Goal: Find specific page/section: Find specific page/section

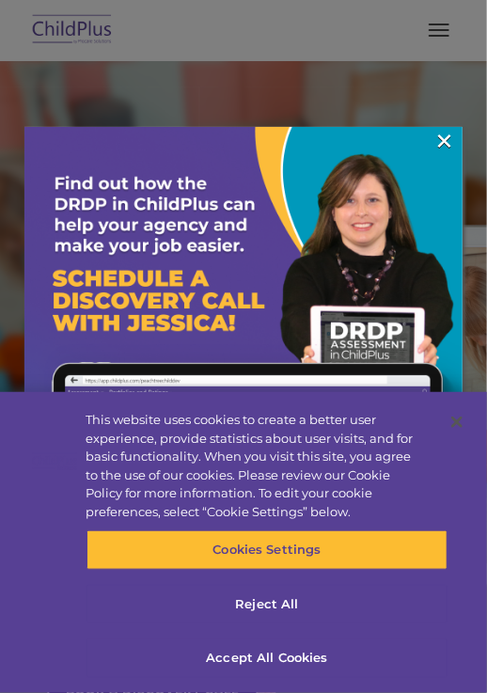
click at [452, 150] on link "×" at bounding box center [445, 141] width 22 height 19
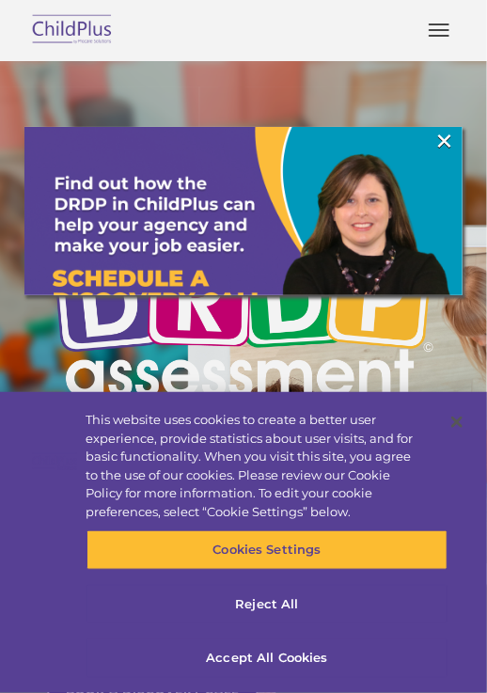
click at [450, 144] on link "×" at bounding box center [445, 141] width 22 height 19
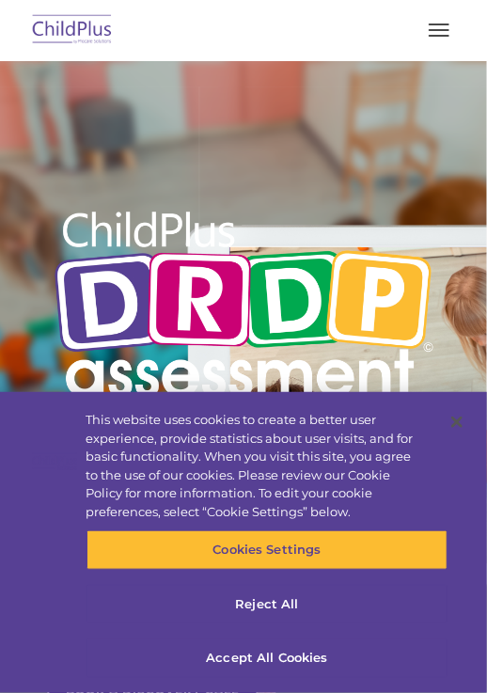
click at [391, 146] on div at bounding box center [243, 141] width 393 height 94
click at [293, 662] on button "Accept All Cookies" at bounding box center [267, 658] width 361 height 39
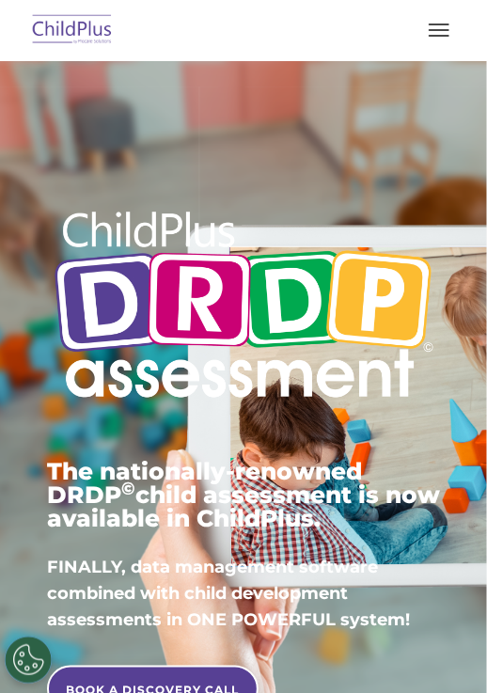
click at [441, 36] on span "button" at bounding box center [439, 36] width 21 height 2
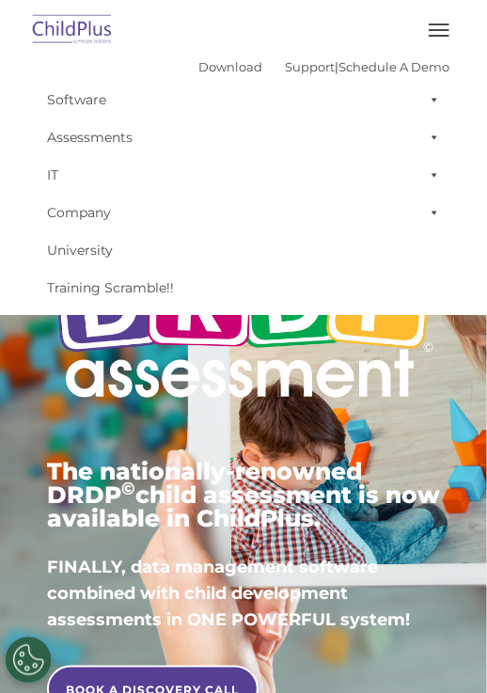
click at [434, 41] on button "button" at bounding box center [438, 30] width 39 height 30
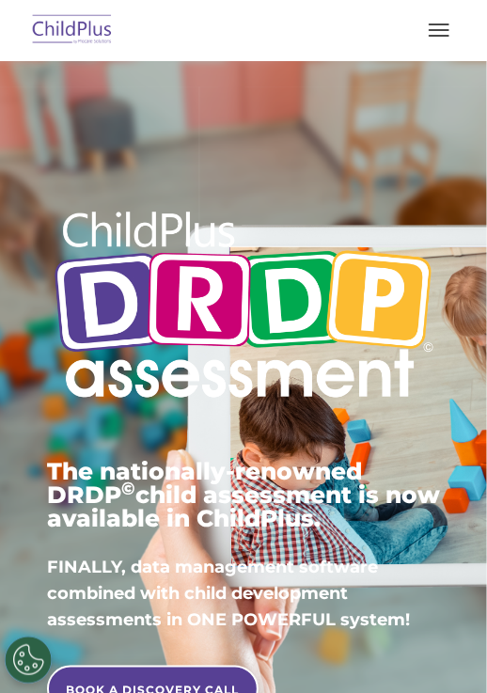
click at [72, 32] on img at bounding box center [72, 30] width 88 height 44
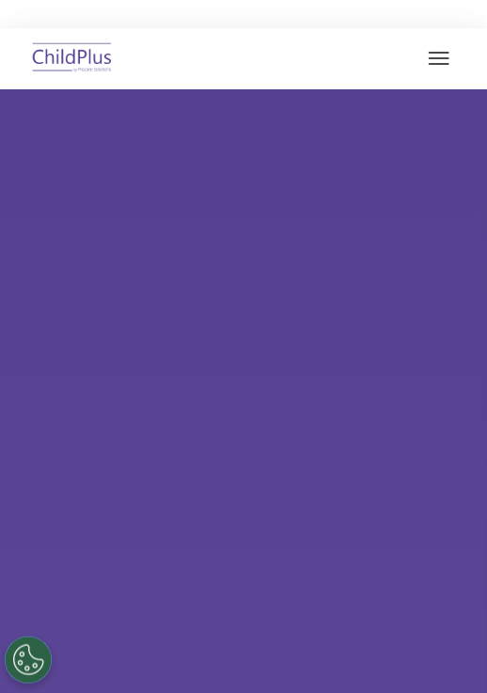
select select "MEDIUM"
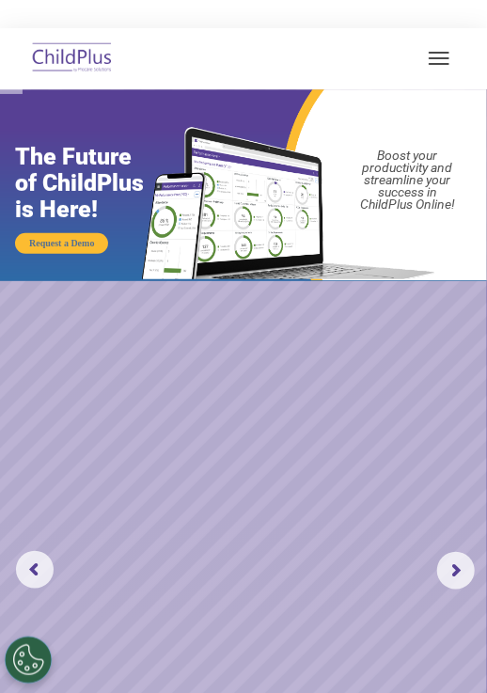
click at [438, 63] on span "button" at bounding box center [439, 64] width 21 height 2
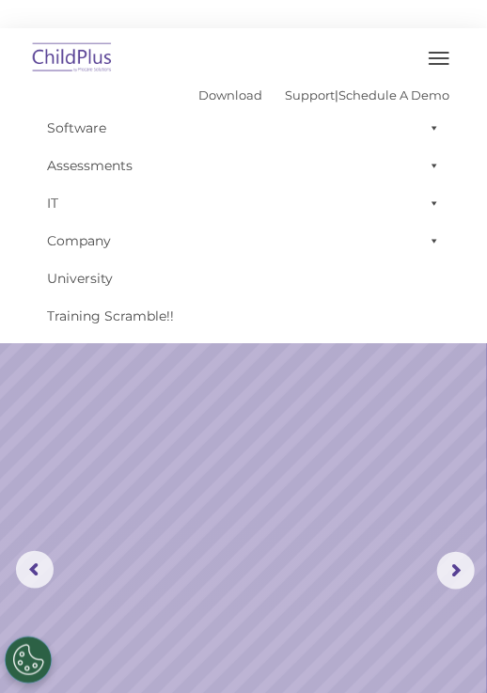
click at [109, 174] on link "Assessments" at bounding box center [244, 166] width 412 height 38
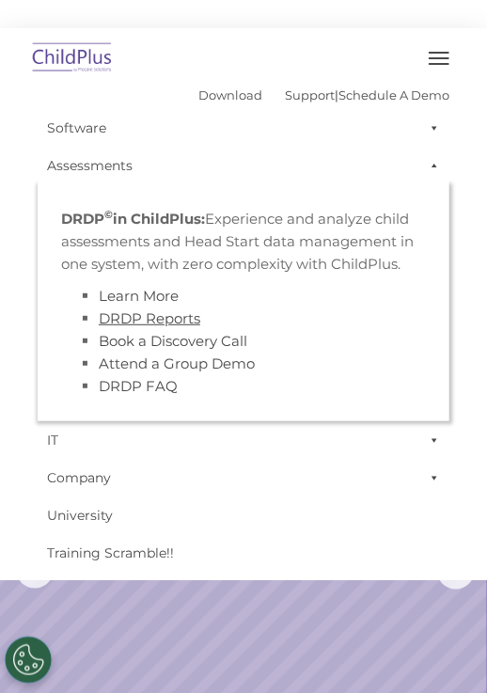
click at [180, 323] on link "DRDP Reports" at bounding box center [150, 318] width 102 height 18
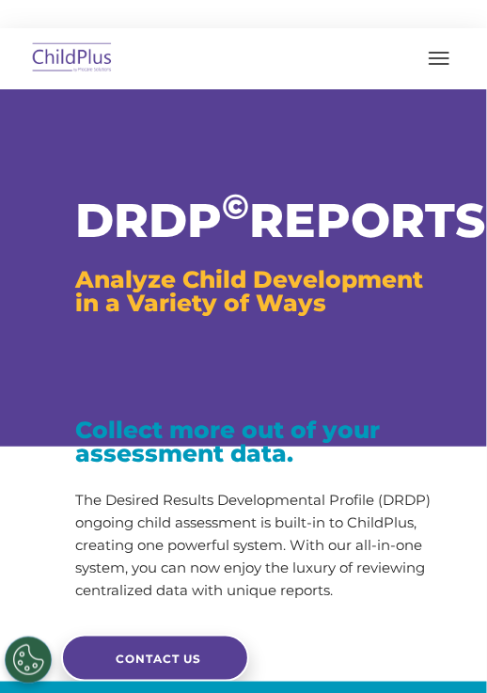
type input ""
click at [447, 55] on button "button" at bounding box center [438, 58] width 39 height 30
